Goal: Transaction & Acquisition: Purchase product/service

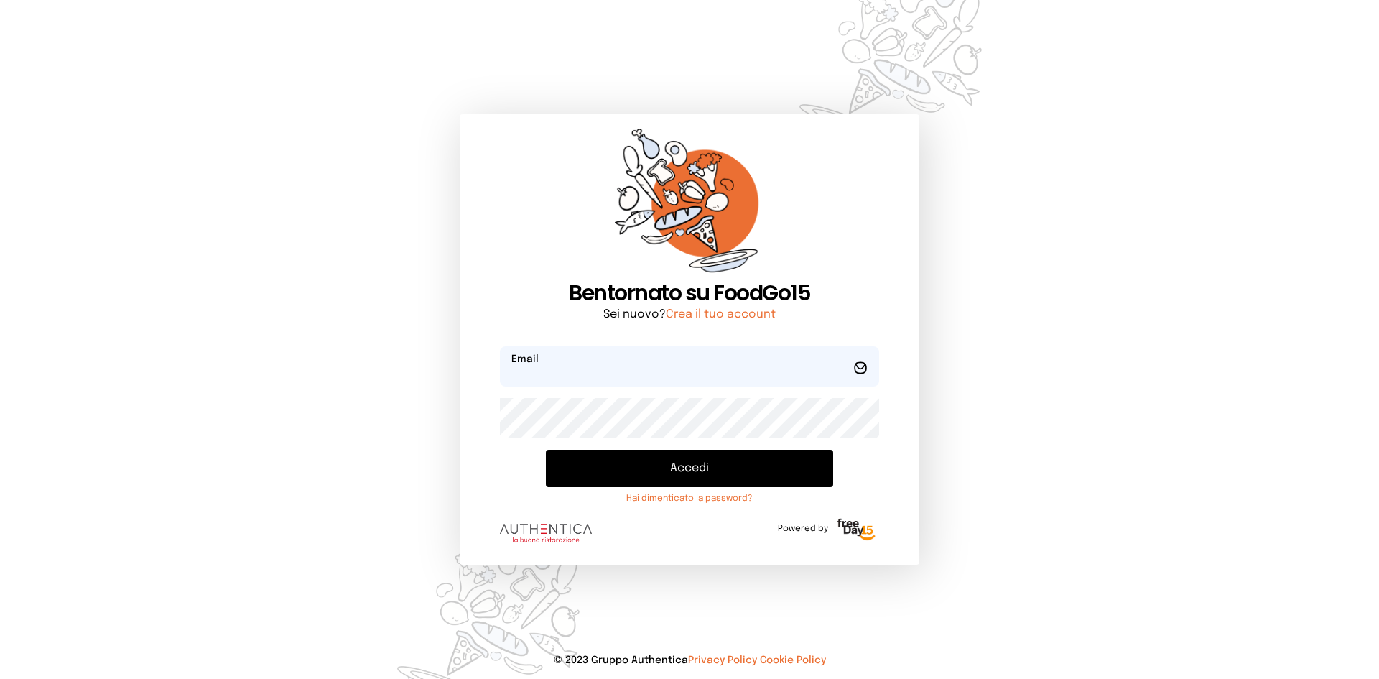
type input "**********"
click at [646, 463] on button "Accedi" at bounding box center [689, 468] width 287 height 37
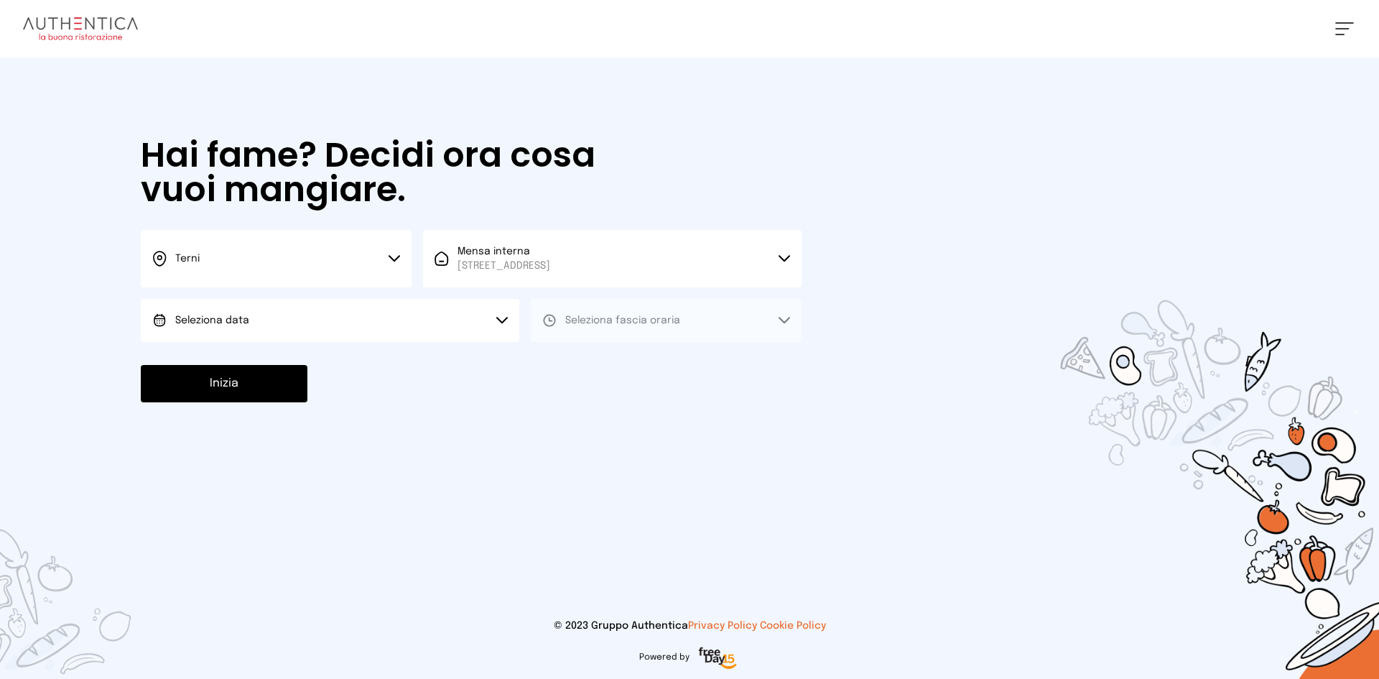
click at [384, 345] on div "Hai fame? Decidi ora cosa vuoi mangiare. Terni Scegli la città [GEOGRAPHIC_DATA…" at bounding box center [470, 269] width 689 height 425
click at [386, 326] on button "Seleziona data" at bounding box center [330, 320] width 378 height 43
click at [353, 361] on li "[DATE], [DATE]" at bounding box center [330, 360] width 378 height 37
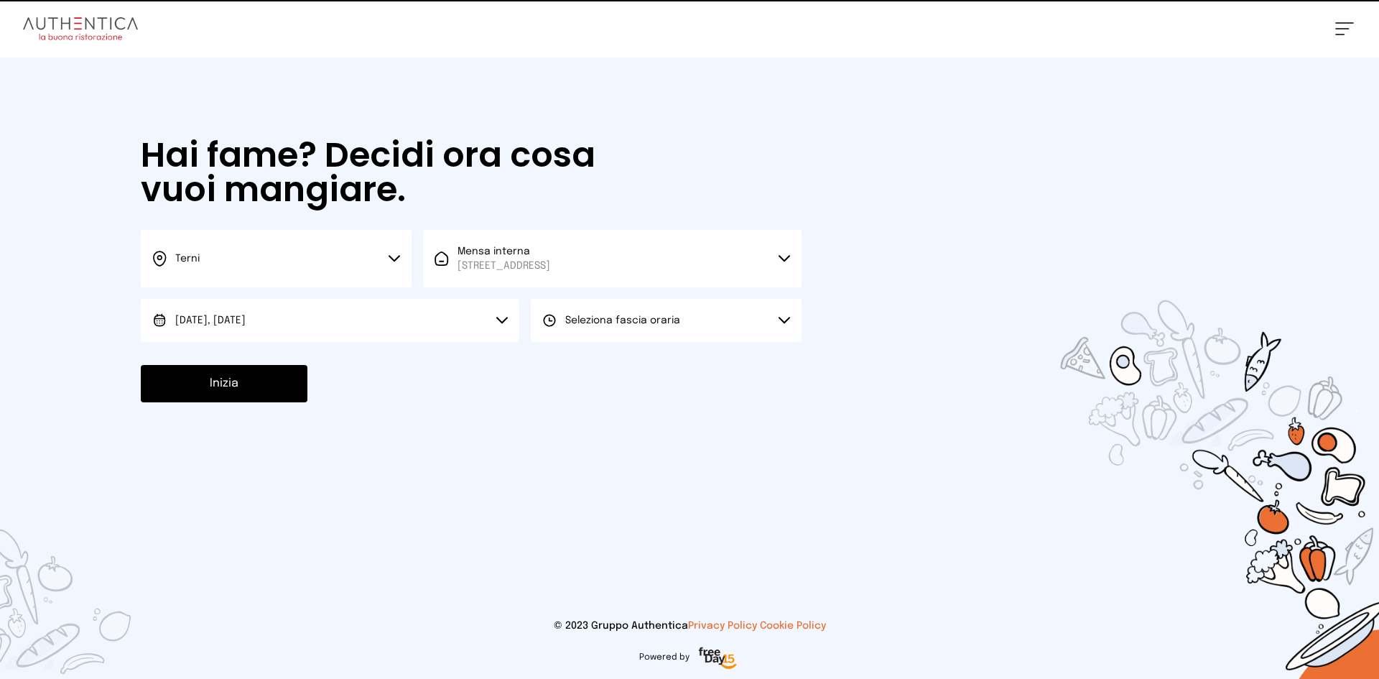
click at [658, 328] on button "Seleziona fascia oraria" at bounding box center [666, 320] width 271 height 43
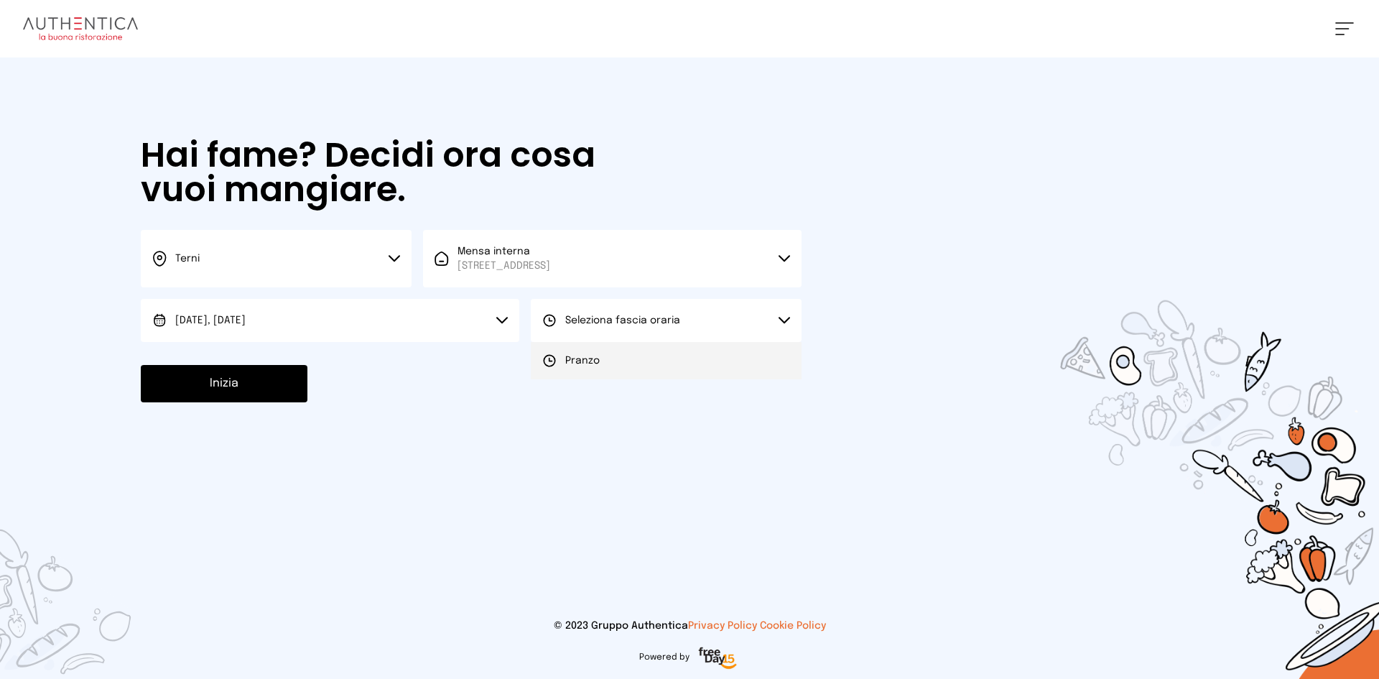
click at [682, 354] on li "Pranzo" at bounding box center [666, 360] width 271 height 37
click at [246, 383] on button "Inizia" at bounding box center [224, 383] width 167 height 37
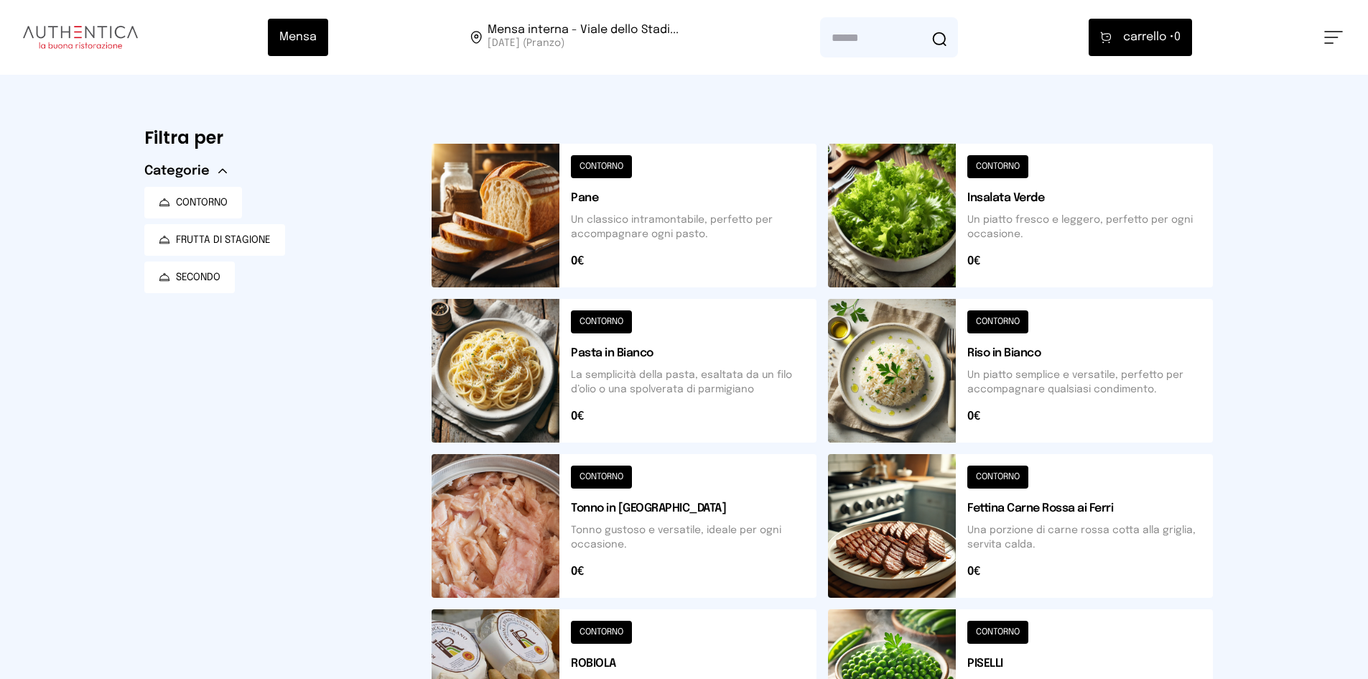
click at [513, 234] on button at bounding box center [624, 216] width 385 height 144
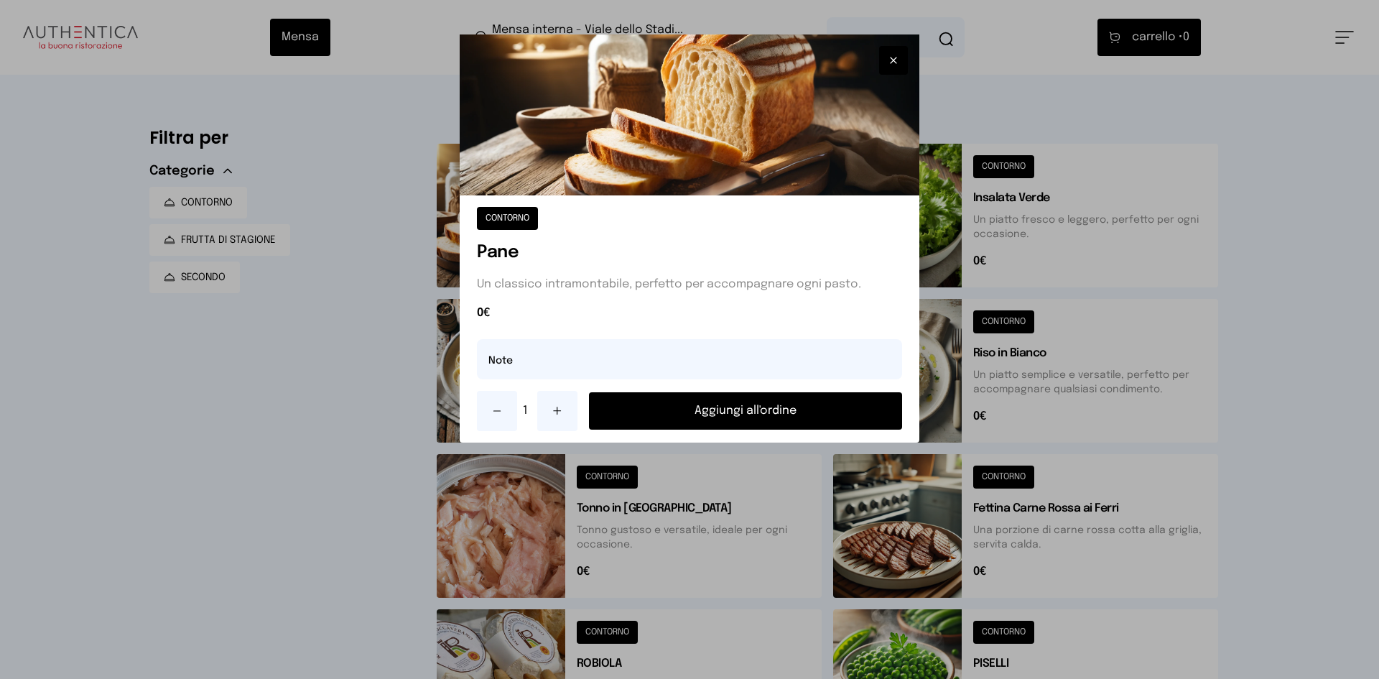
click at [753, 419] on button "Aggiungi all'ordine" at bounding box center [745, 410] width 313 height 37
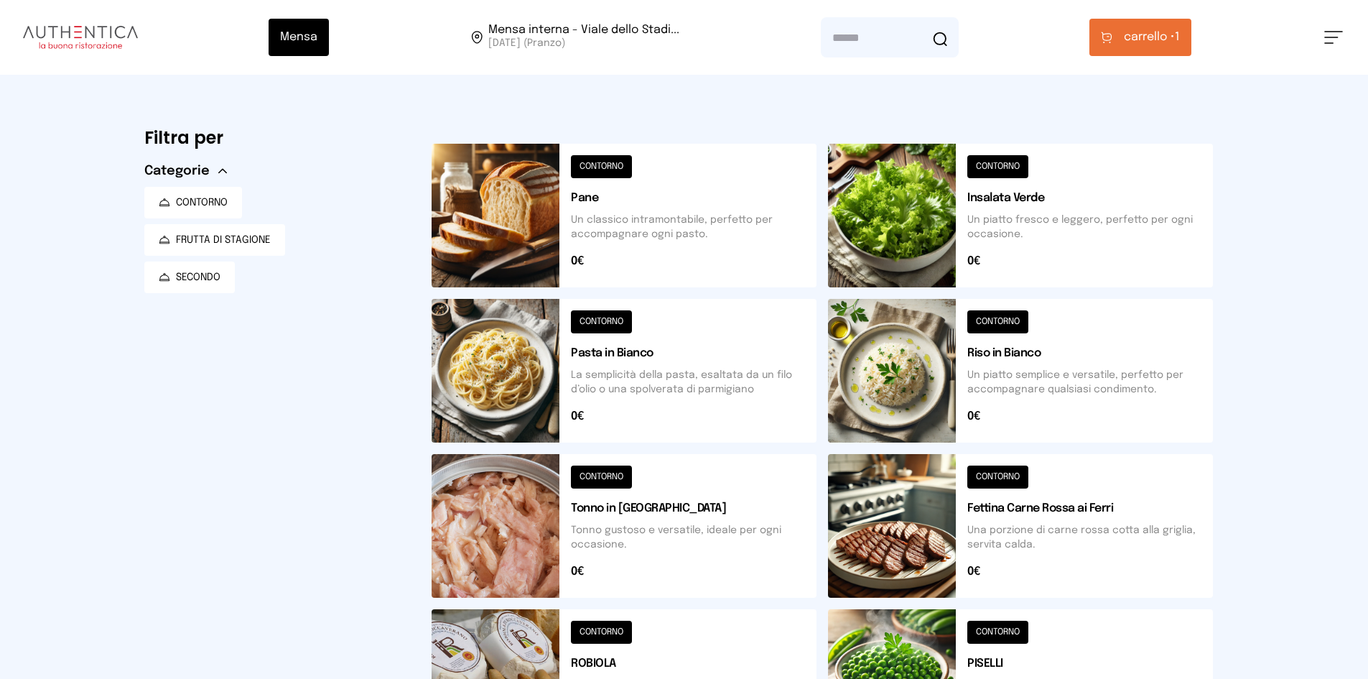
click at [488, 501] on button at bounding box center [624, 526] width 385 height 144
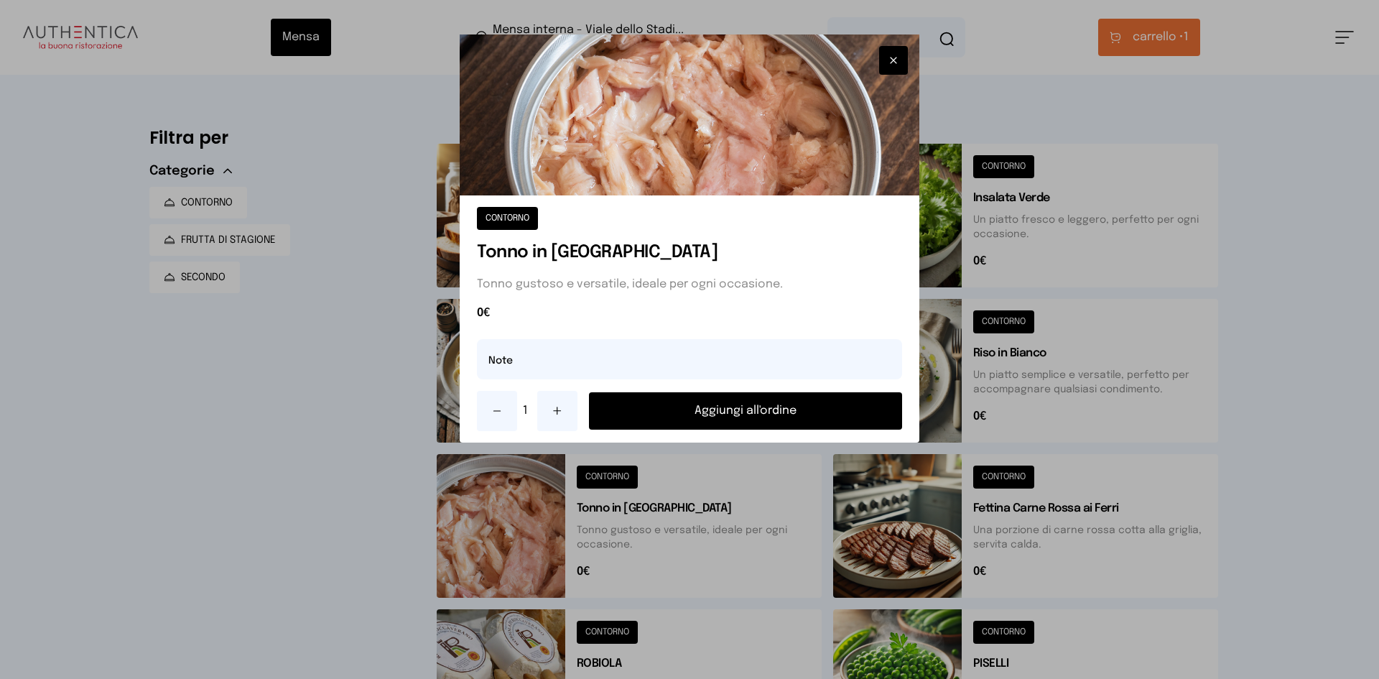
click at [689, 405] on button "Aggiungi all'ordine" at bounding box center [745, 410] width 313 height 37
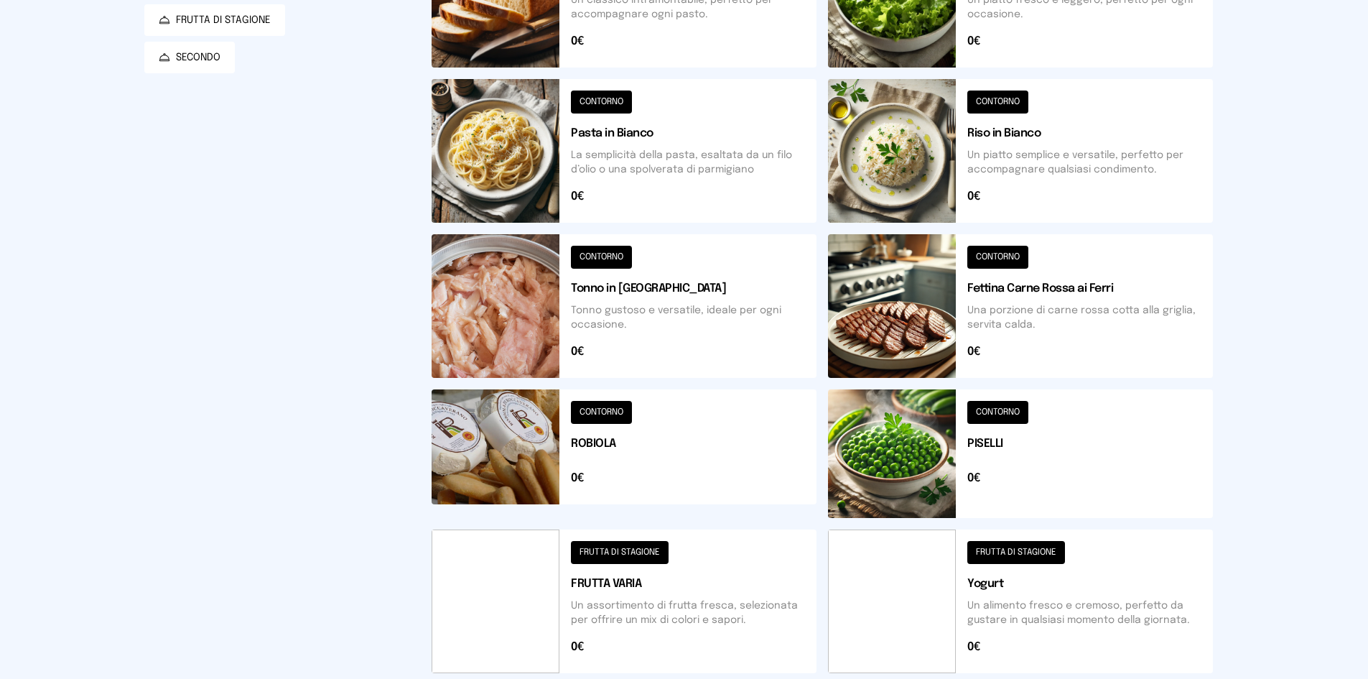
scroll to position [481, 0]
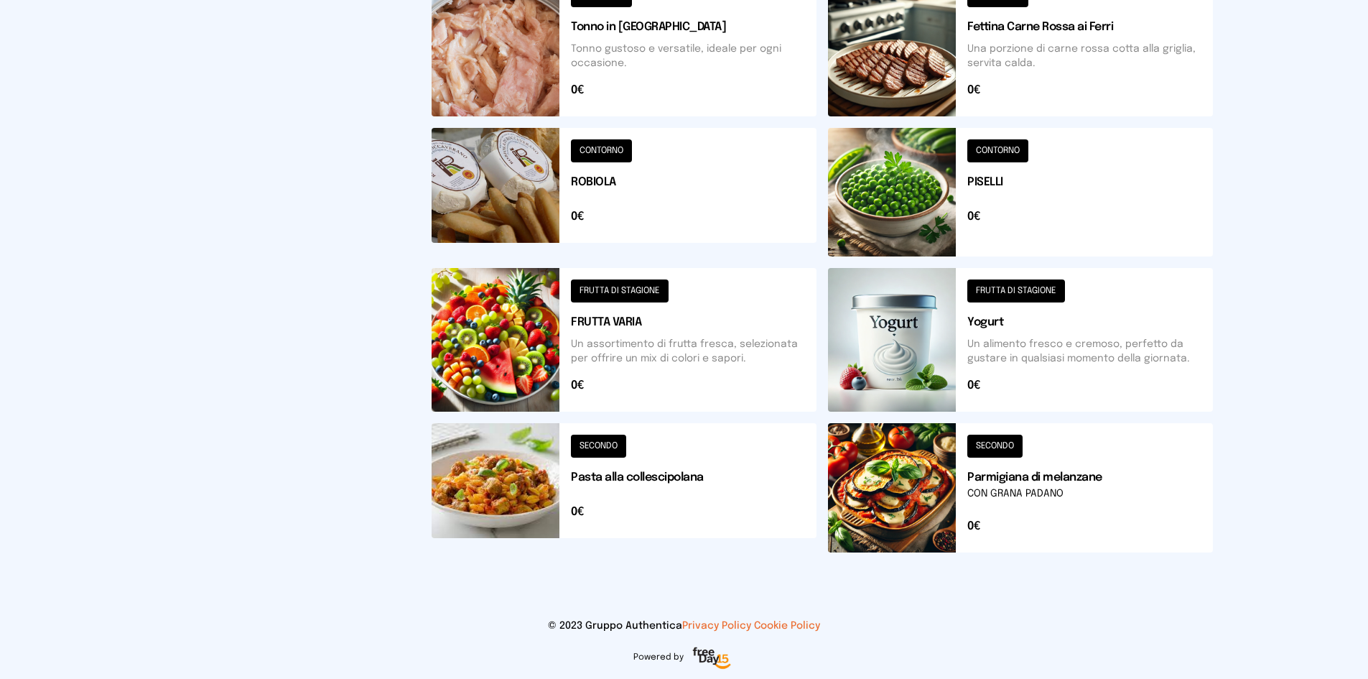
click at [527, 472] on button at bounding box center [624, 487] width 385 height 129
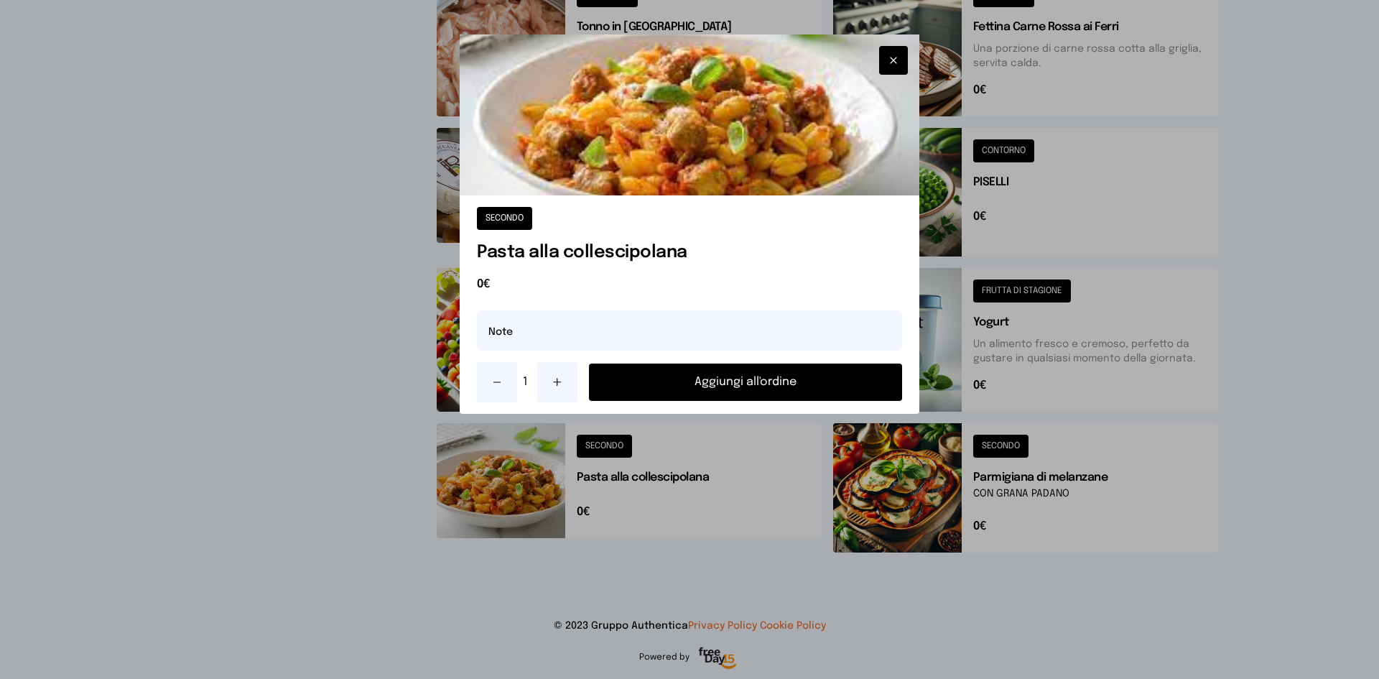
click at [897, 64] on icon "button" at bounding box center [893, 60] width 11 height 14
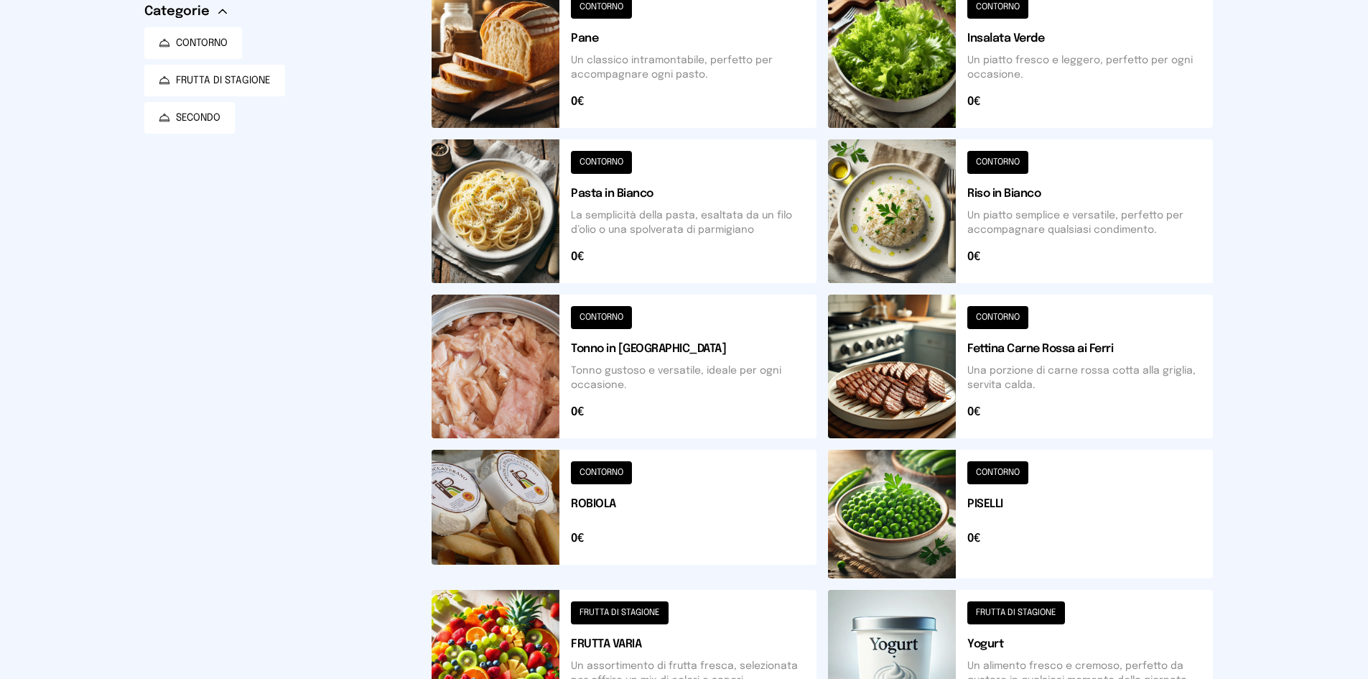
scroll to position [122, 0]
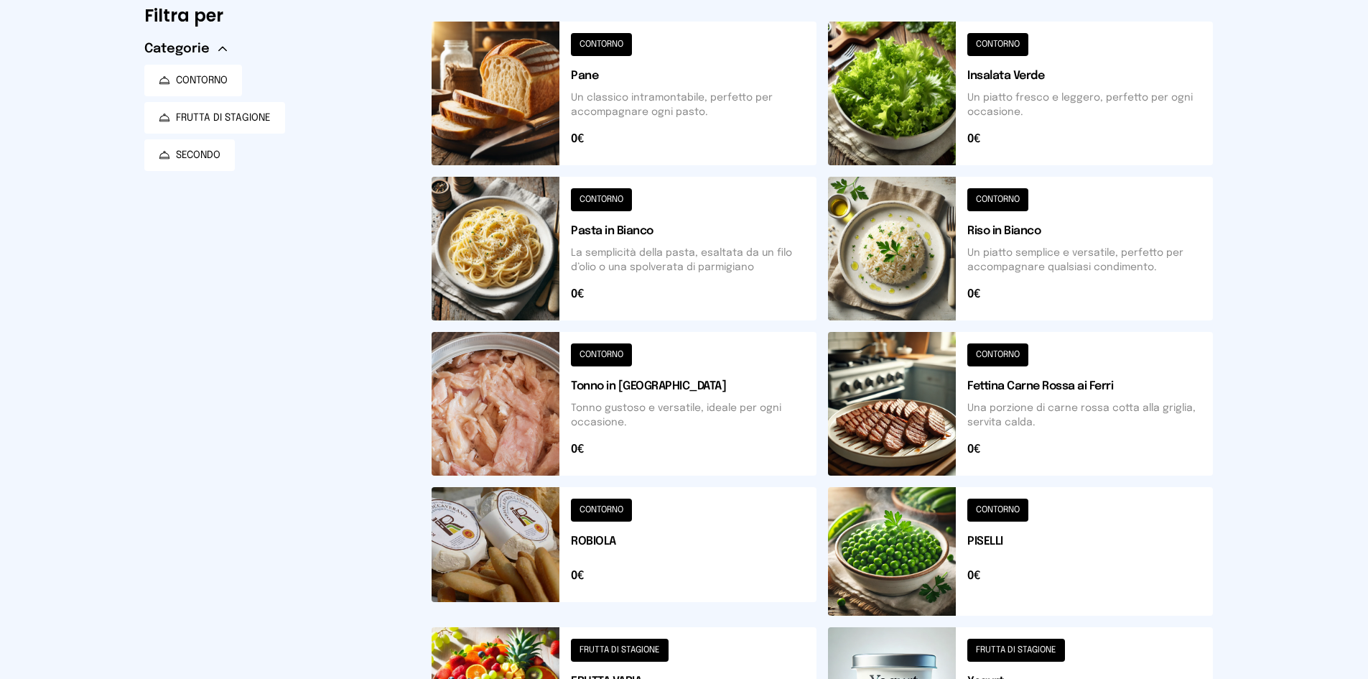
click at [904, 398] on button at bounding box center [1020, 404] width 385 height 144
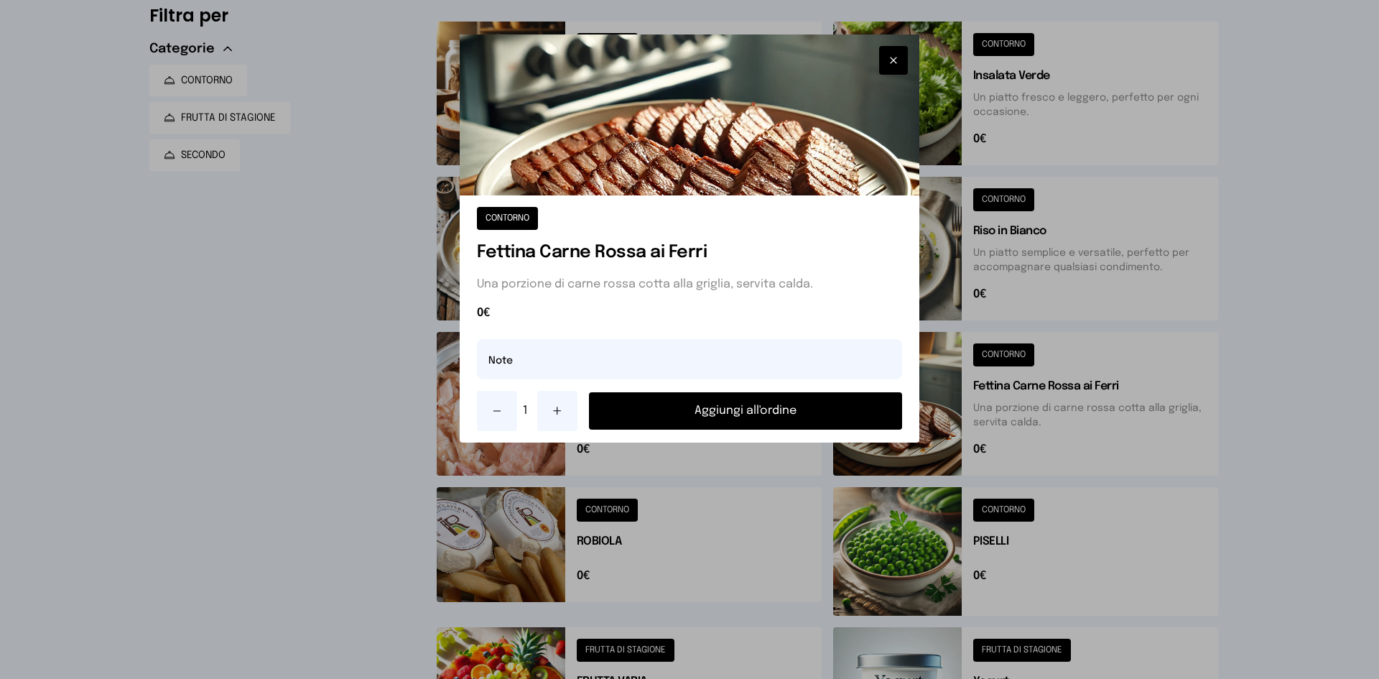
click at [561, 406] on icon at bounding box center [557, 410] width 11 height 11
click at [689, 405] on button "Aggiungi all'ordine" at bounding box center [745, 410] width 313 height 37
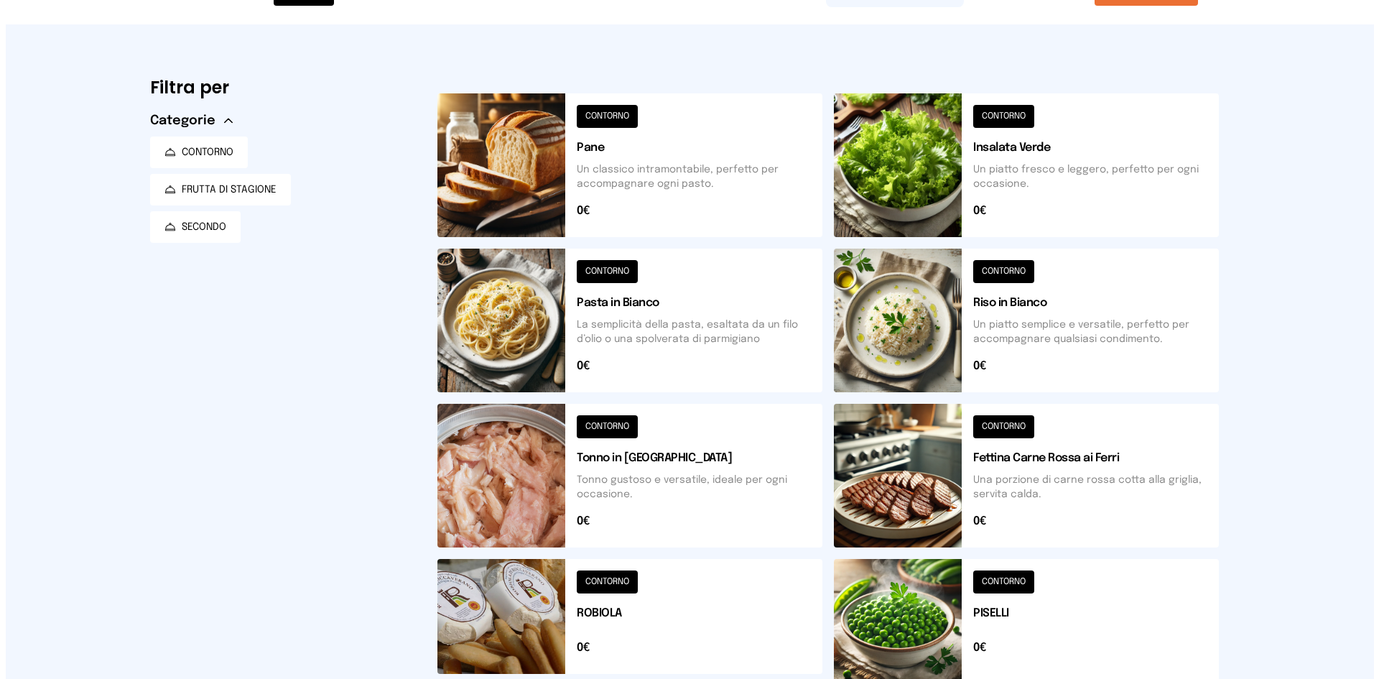
scroll to position [0, 0]
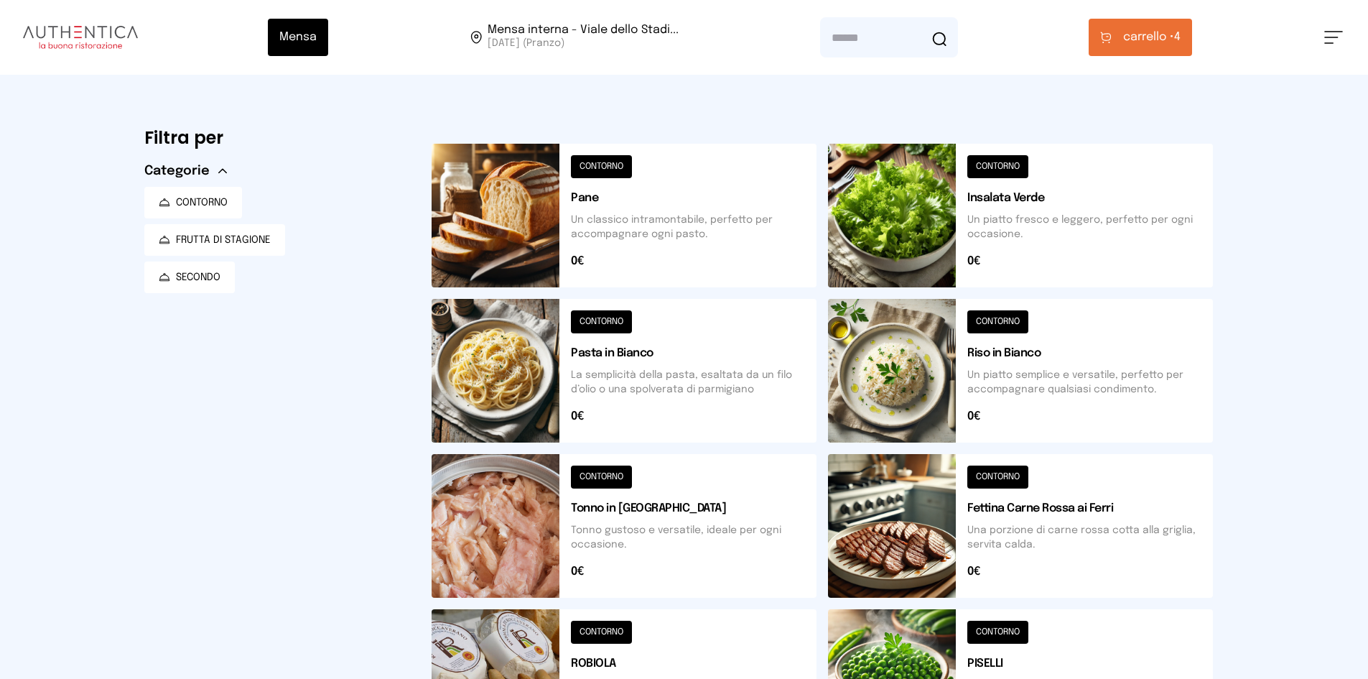
click at [1153, 33] on span "carrello •" at bounding box center [1148, 37] width 51 height 17
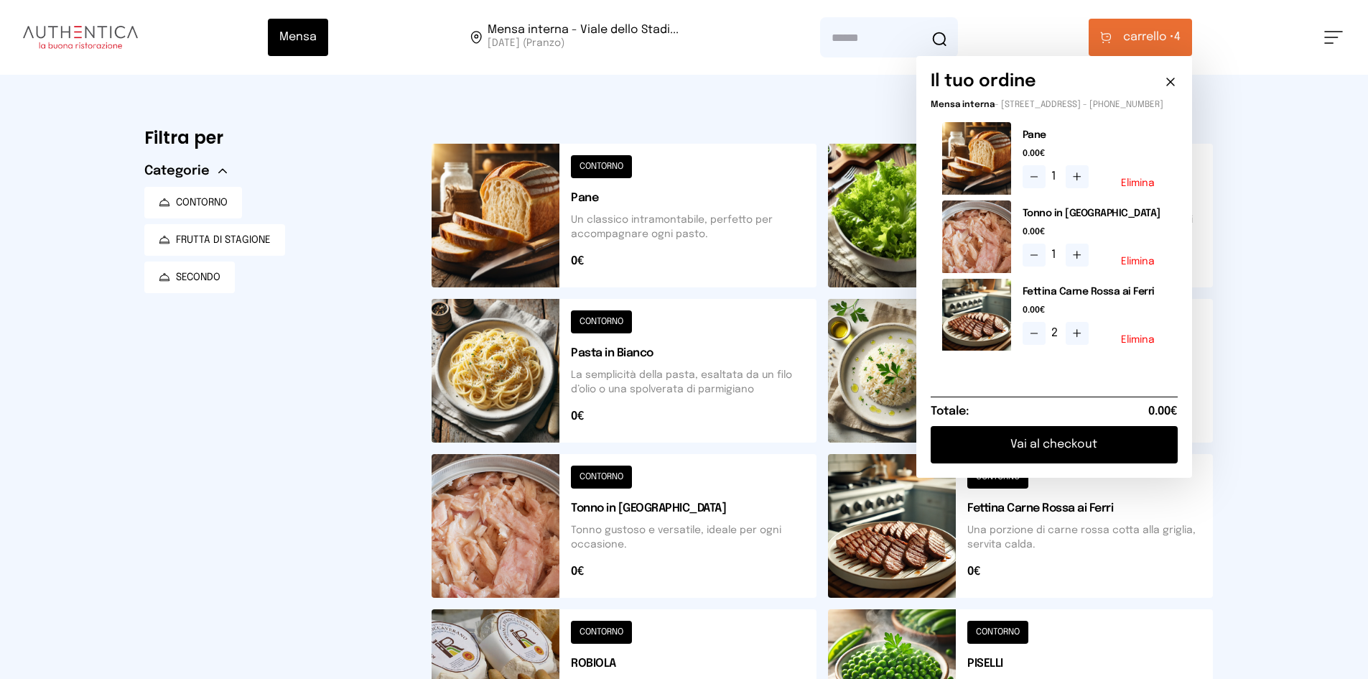
click at [1054, 457] on button "Vai al checkout" at bounding box center [1054, 444] width 247 height 37
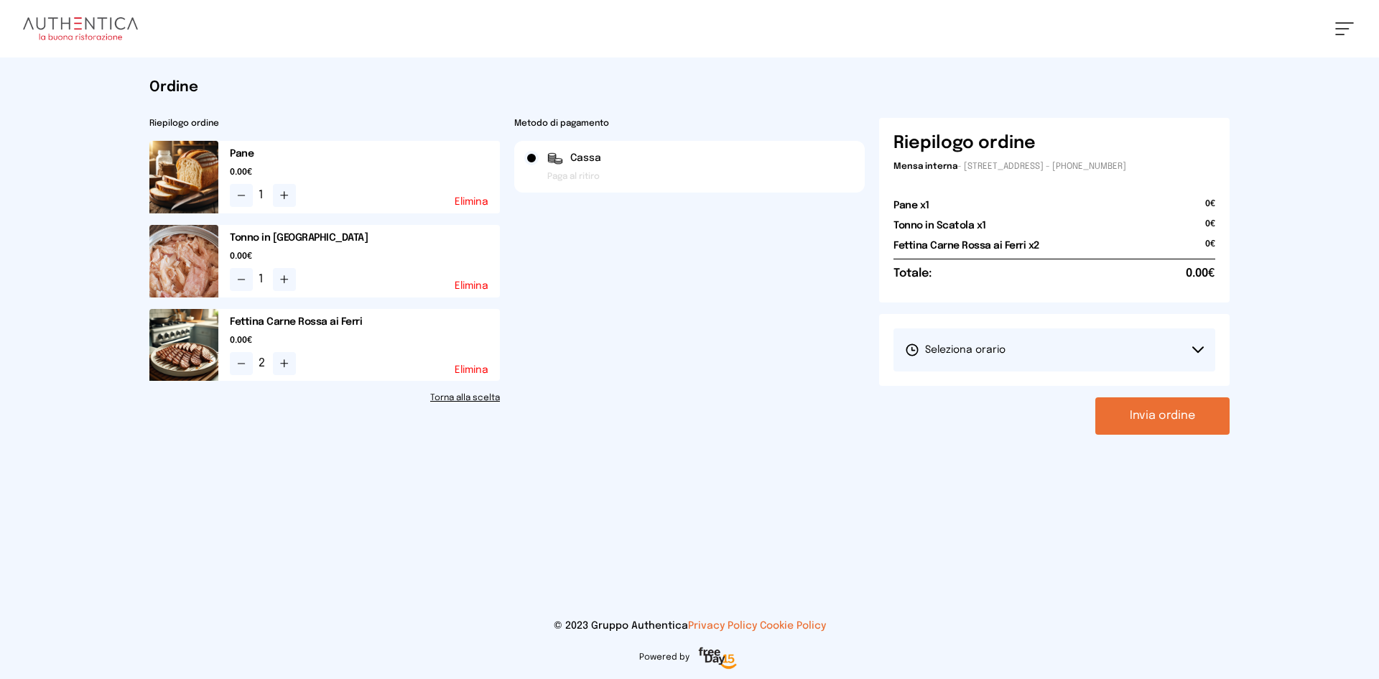
click at [914, 350] on 3 at bounding box center [913, 349] width 3 height 3
click at [949, 386] on span "1° Turno (13:00 - 15:00)" at bounding box center [959, 390] width 108 height 14
click at [1158, 419] on button "Invia ordine" at bounding box center [1162, 415] width 134 height 37
